Goal: Information Seeking & Learning: Learn about a topic

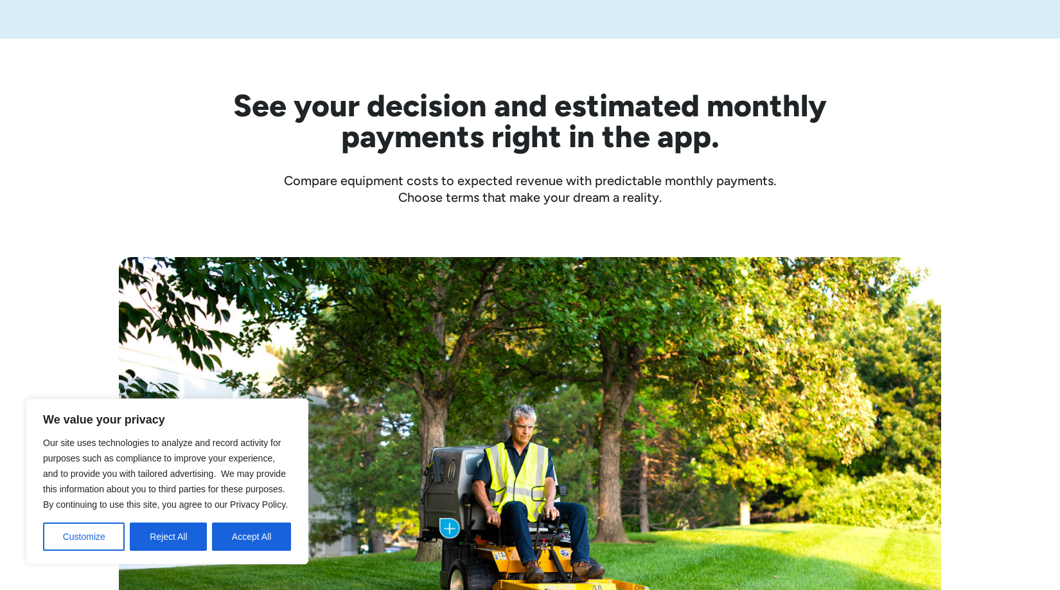
scroll to position [376, 0]
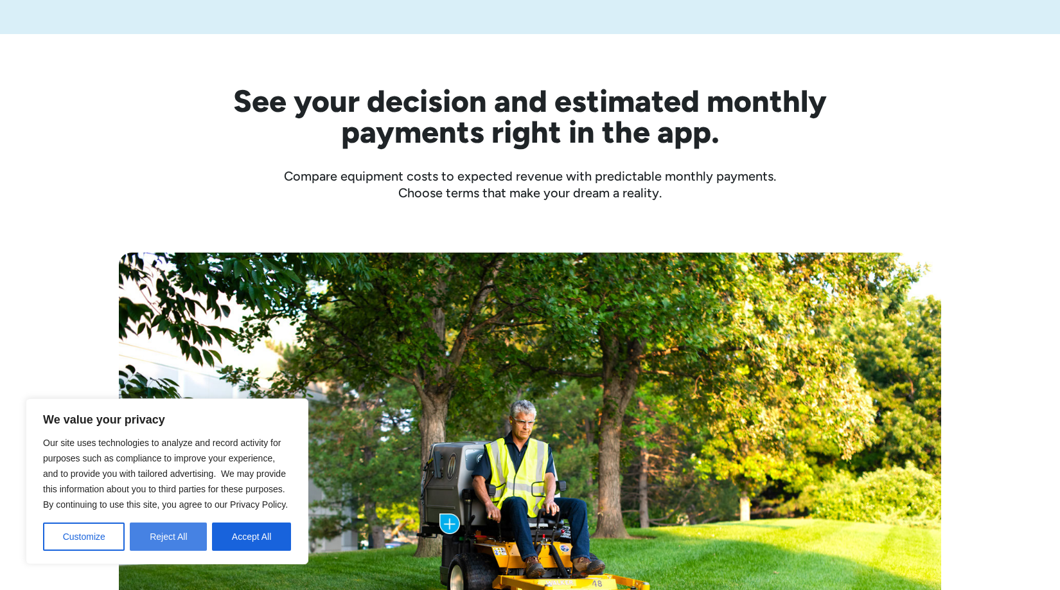
click at [182, 533] on button "Reject All" at bounding box center [168, 536] width 77 height 28
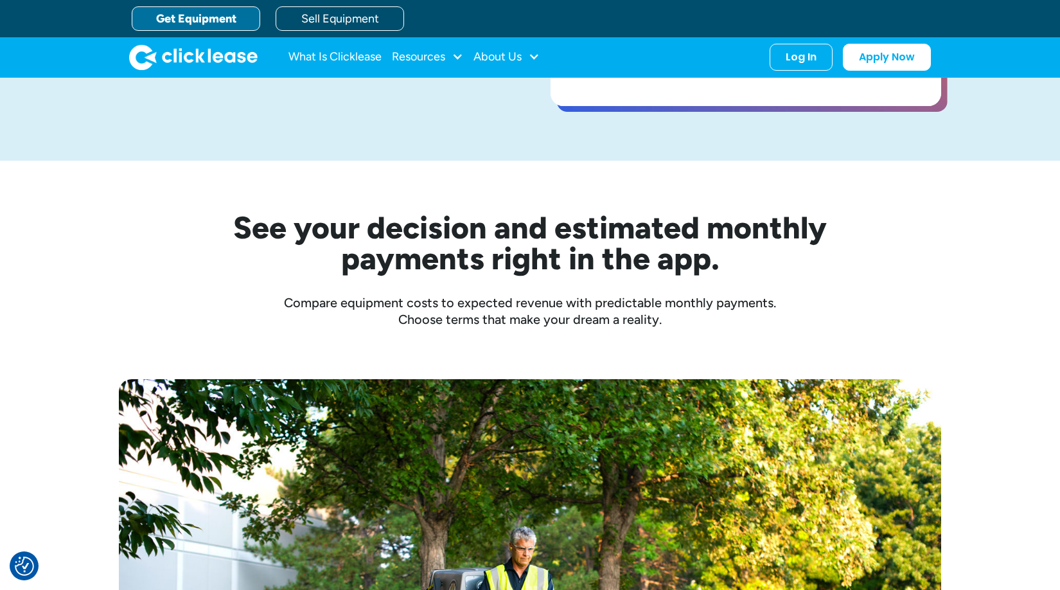
scroll to position [0, 0]
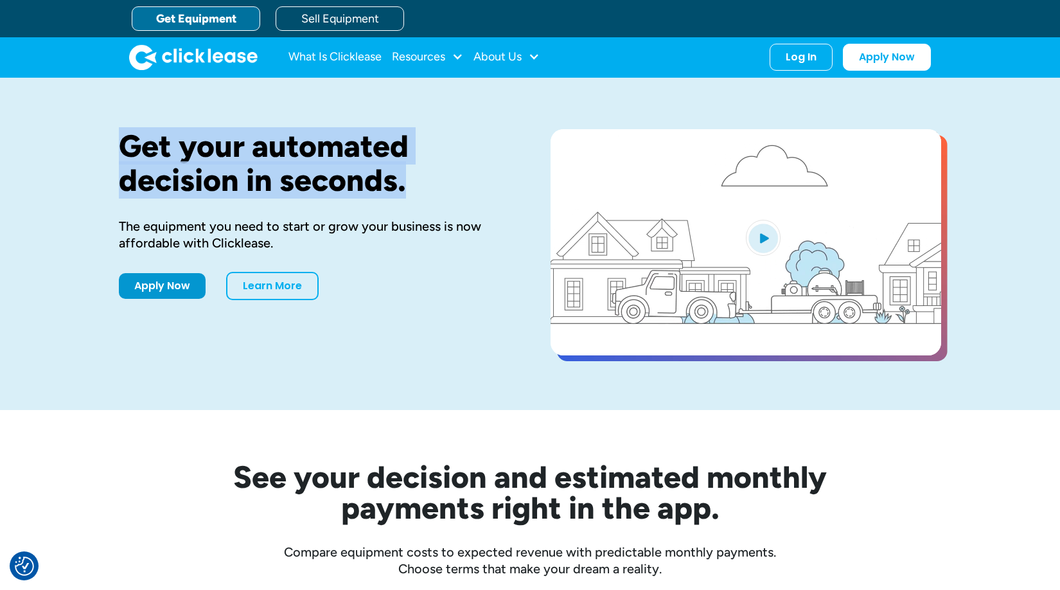
drag, startPoint x: 120, startPoint y: 142, endPoint x: 424, endPoint y: 184, distance: 306.9
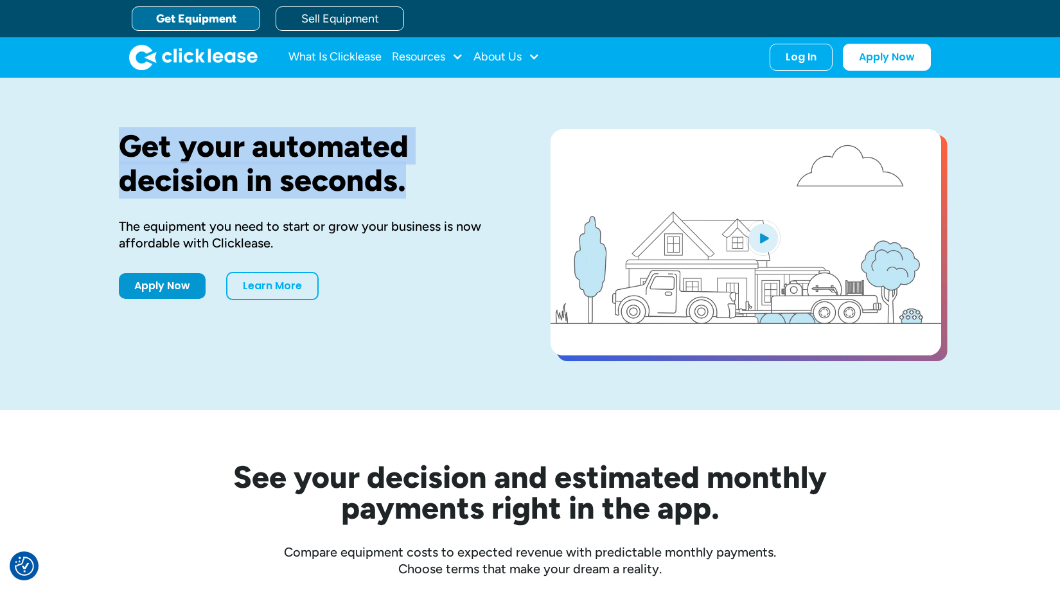
click at [424, 182] on h1 "Get your automated decision in seconds." at bounding box center [314, 163] width 391 height 68
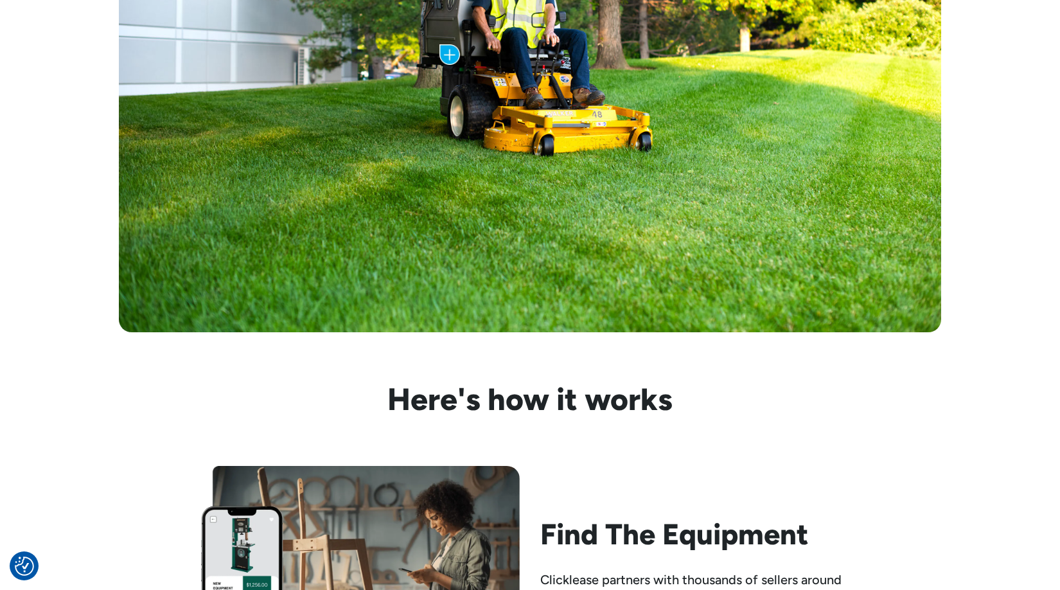
scroll to position [977, 0]
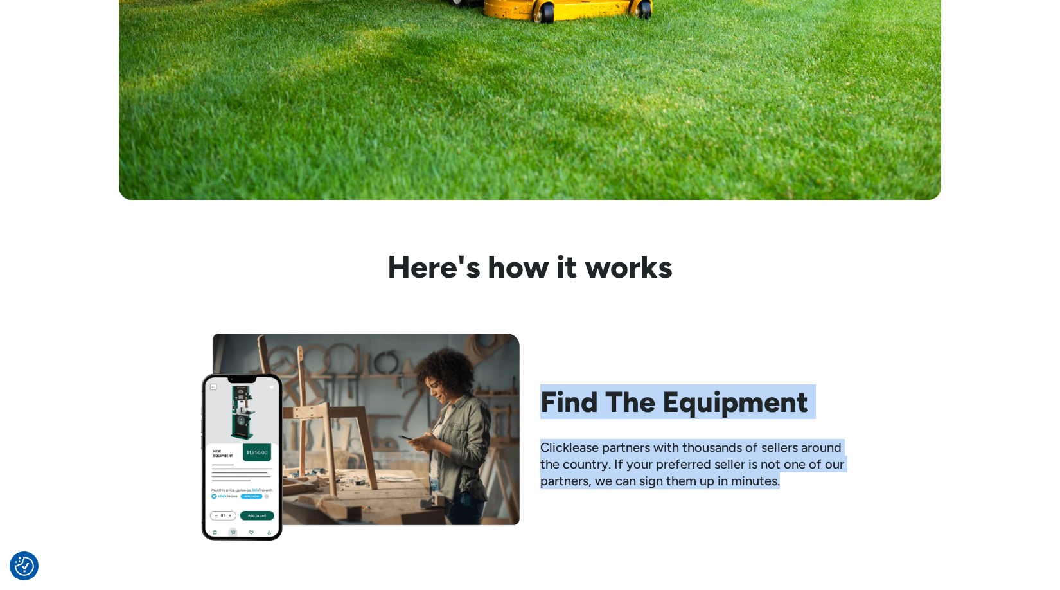
drag, startPoint x: 542, startPoint y: 400, endPoint x: 771, endPoint y: 549, distance: 273.9
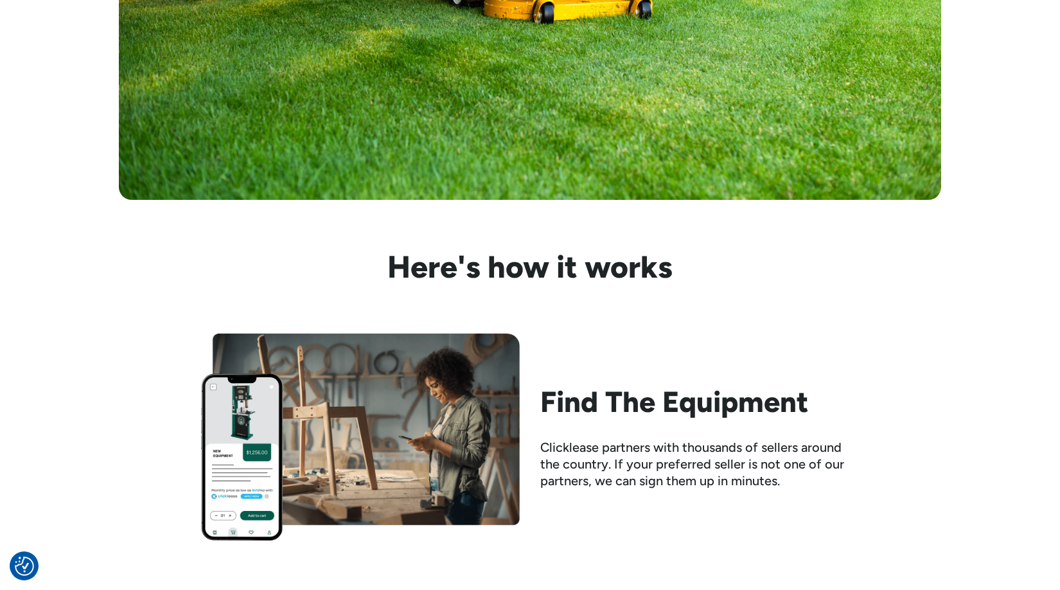
click at [770, 454] on div "Clicklease partners with thousands of sellers around the country. If your prefe…" at bounding box center [699, 464] width 319 height 50
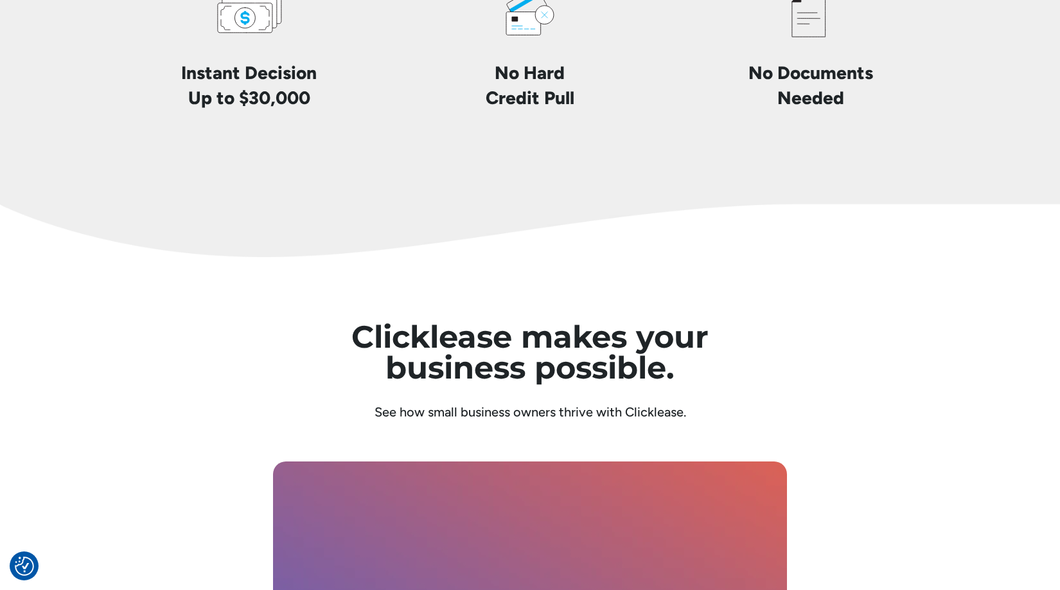
scroll to position [3304, 0]
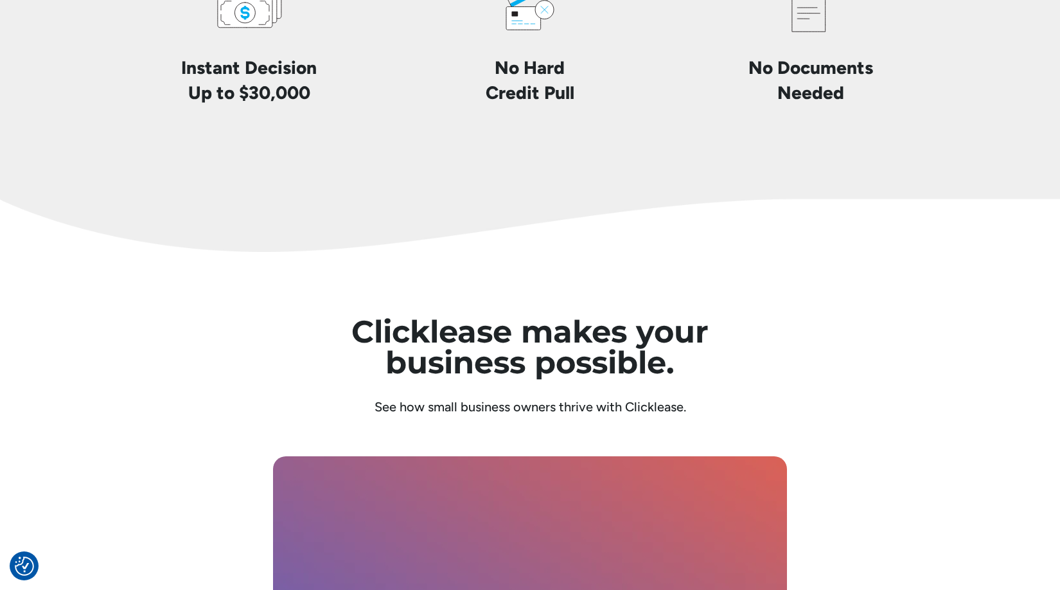
click at [787, 59] on h4 "No Documents Needed" at bounding box center [811, 80] width 125 height 50
drag, startPoint x: 750, startPoint y: 73, endPoint x: 919, endPoint y: 148, distance: 185.2
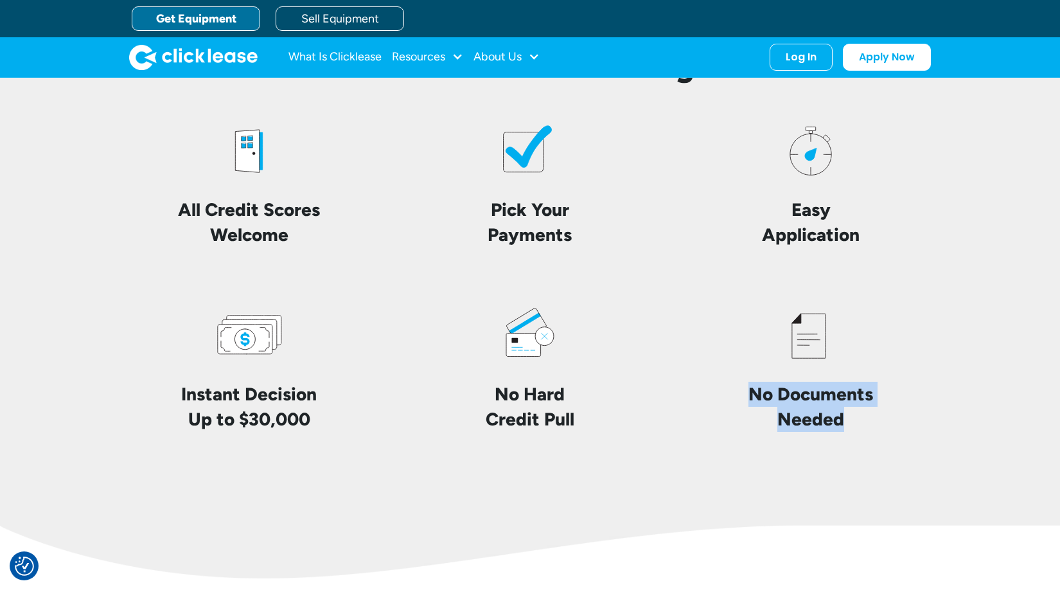
scroll to position [2932, 0]
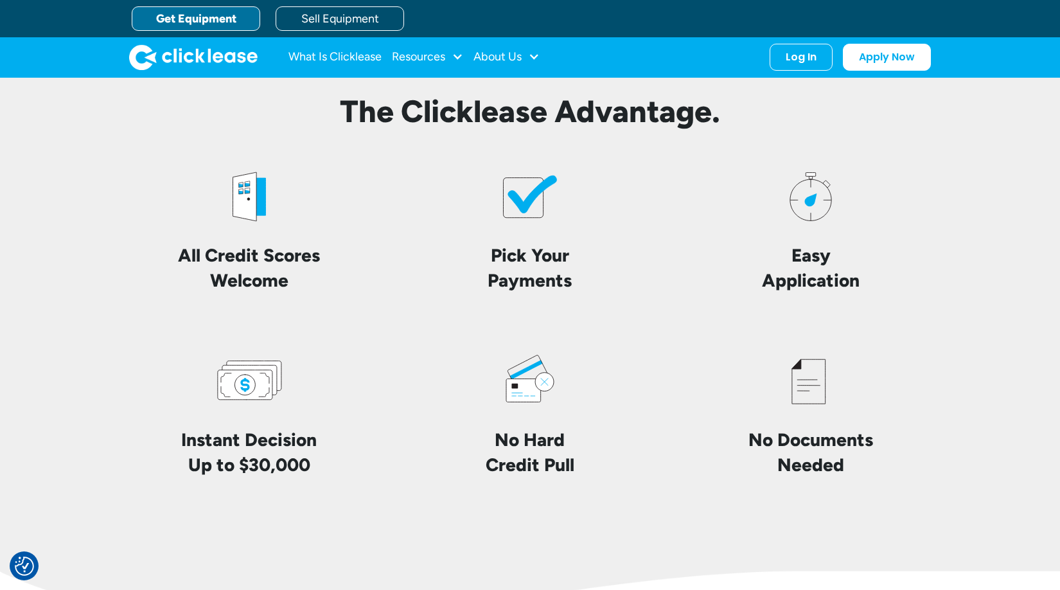
click at [420, 280] on div "Pick Your Payments" at bounding box center [530, 227] width 260 height 132
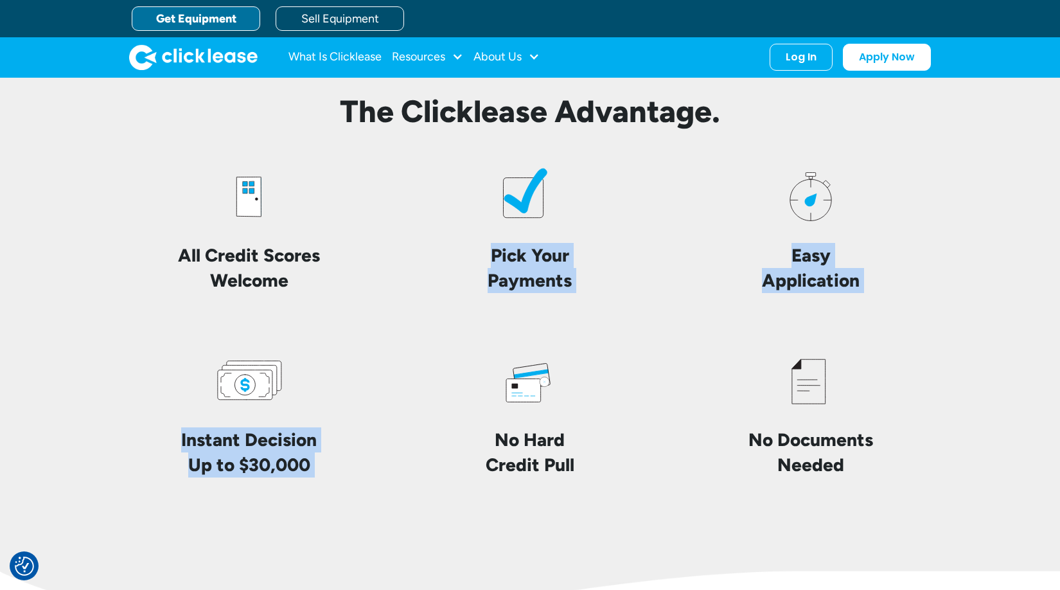
drag, startPoint x: 490, startPoint y: 262, endPoint x: 506, endPoint y: 321, distance: 61.9
click at [506, 321] on div "All Credit Scores Welcome Pick Your Payments Easy Application Instant Decision …" at bounding box center [530, 319] width 823 height 317
click at [340, 465] on div "Instant Decision Up to $30,000" at bounding box center [249, 411] width 260 height 132
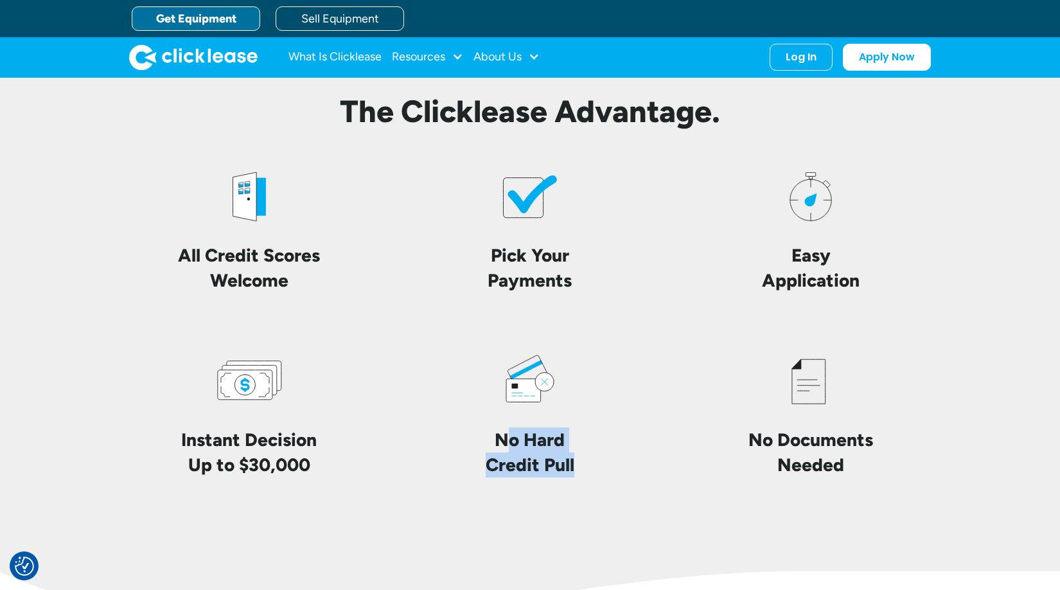
drag, startPoint x: 504, startPoint y: 434, endPoint x: 541, endPoint y: 487, distance: 64.2
click at [541, 487] on div "The Clicklease Advantage. All Credit Scores Welcome Pick Your Payments Easy App…" at bounding box center [530, 285] width 823 height 487
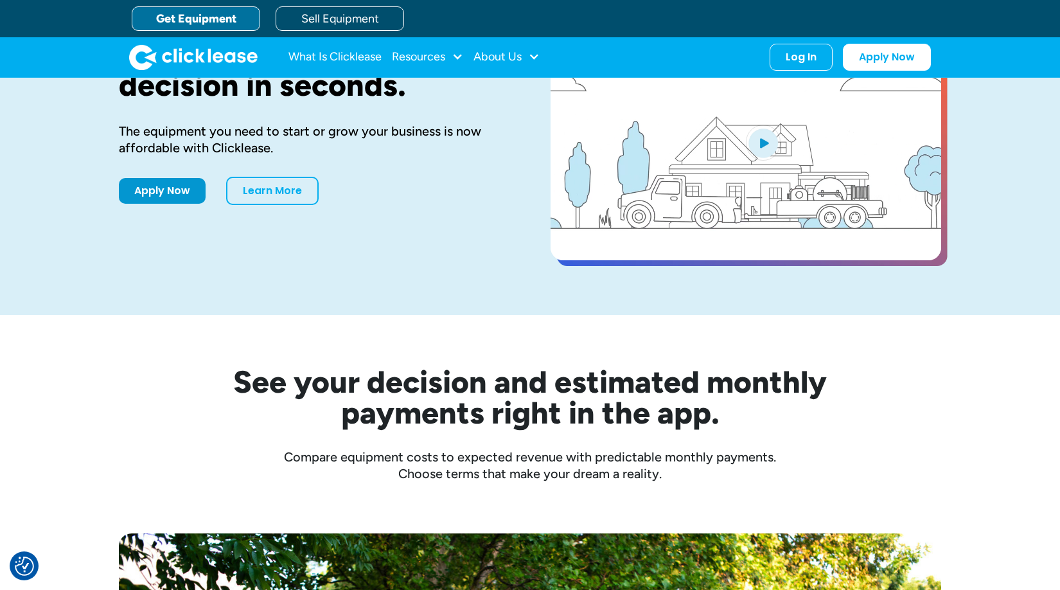
scroll to position [0, 0]
